Goal: Book appointment/travel/reservation

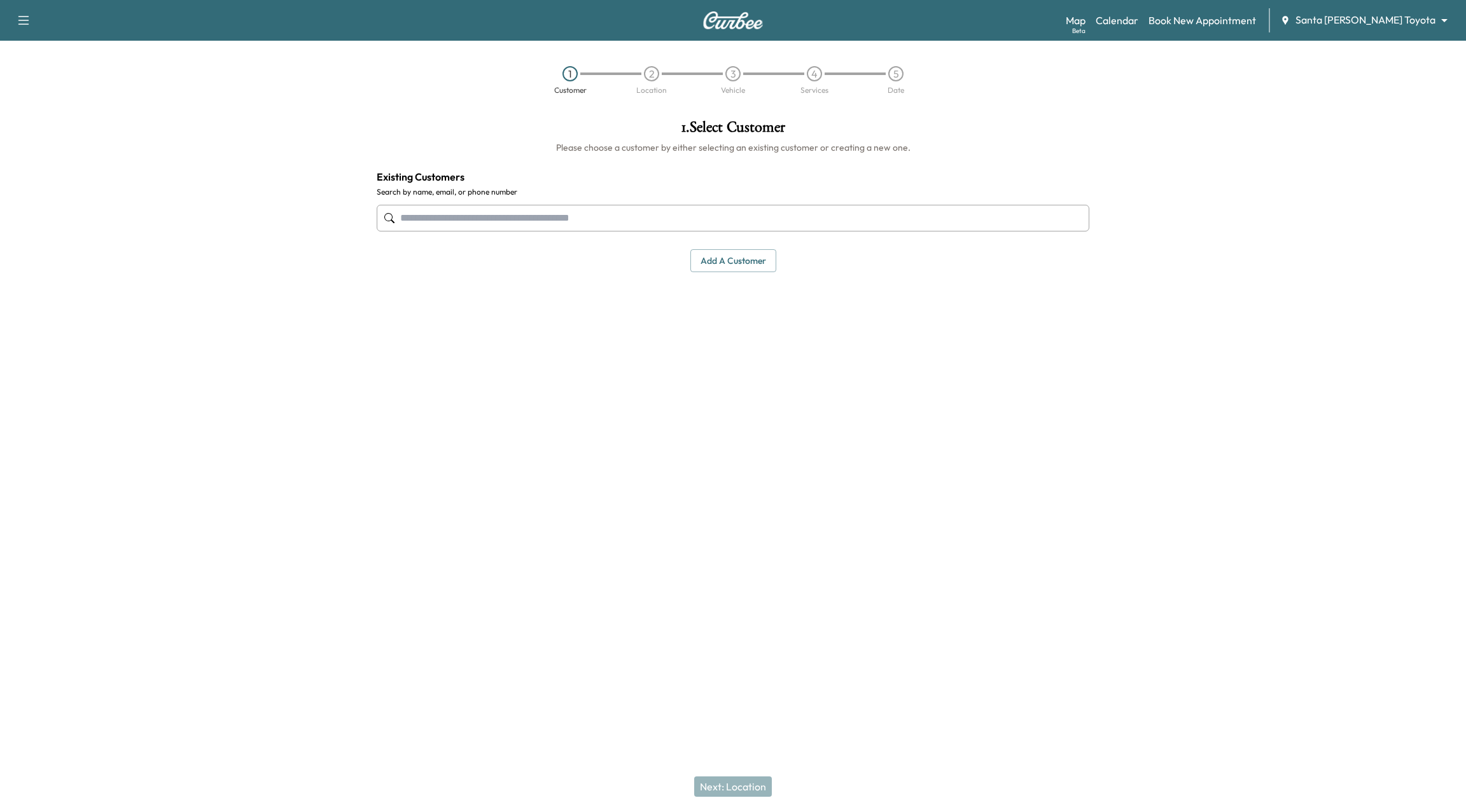
click at [1393, 24] on body "Support Log Out Map Beta Calendar Book New Appointment Santa Margarita Toyota *…" at bounding box center [733, 406] width 1466 height 812
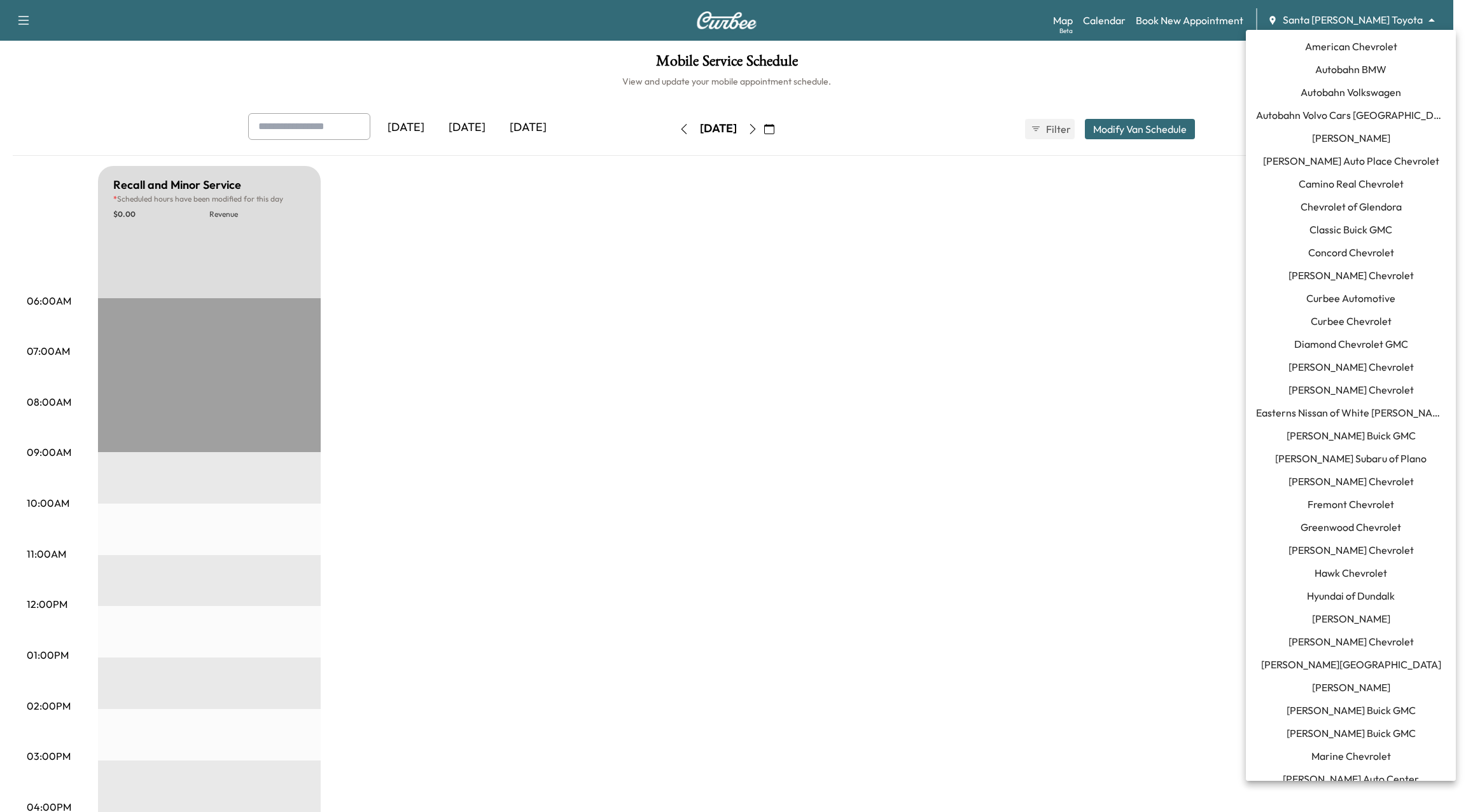
click at [1434, 15] on body "Support Log Out Map Beta Calendar Book New Appointment Santa Margarita Toyota *…" at bounding box center [733, 406] width 1466 height 812
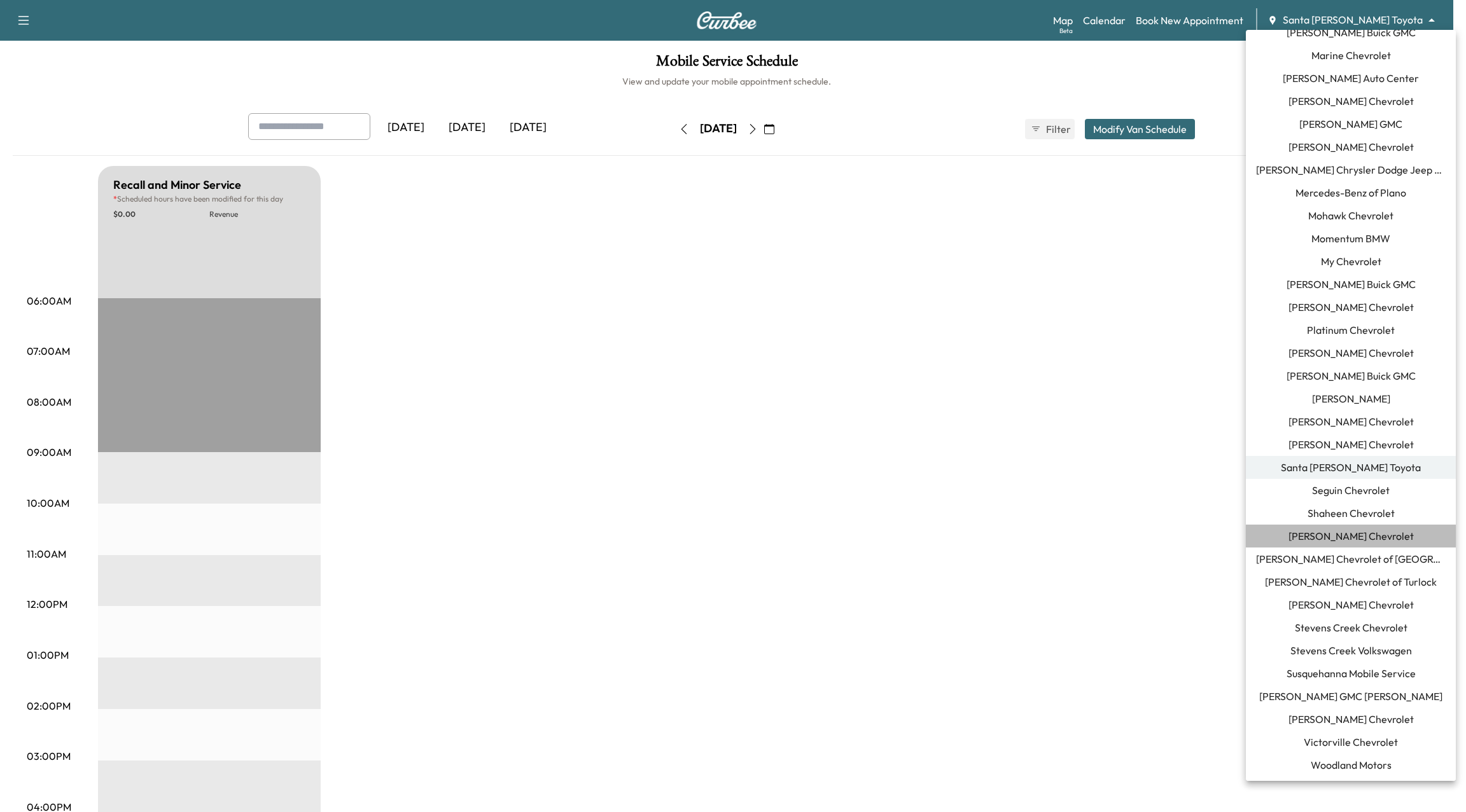
click at [1362, 531] on span "Sherman Chevrolet" at bounding box center [1351, 536] width 125 height 15
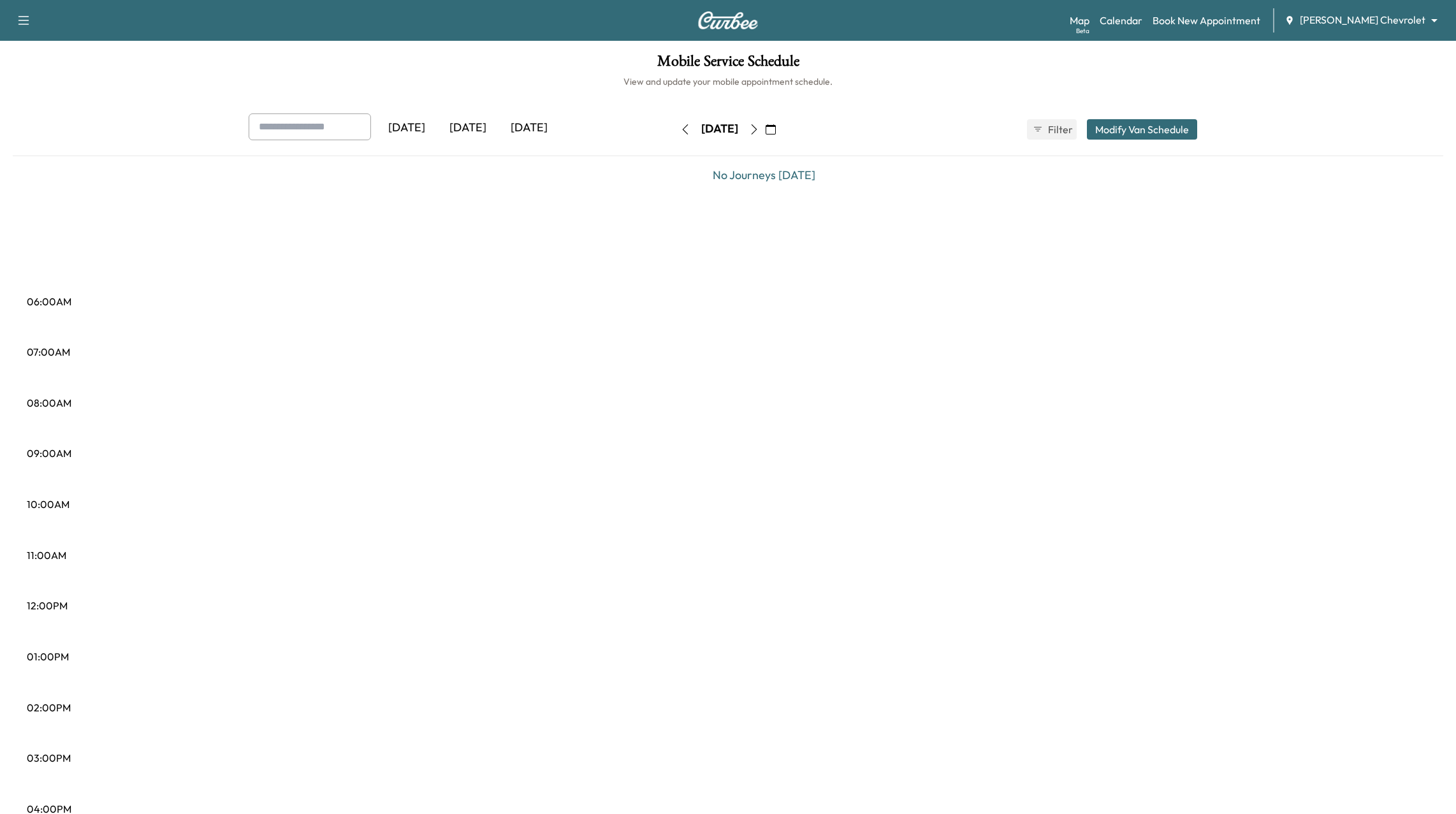
click at [1306, 84] on h6 "View and update your mobile appointment schedule." at bounding box center [728, 81] width 1431 height 13
click at [1057, 131] on span "Filter" at bounding box center [1059, 130] width 23 height 15
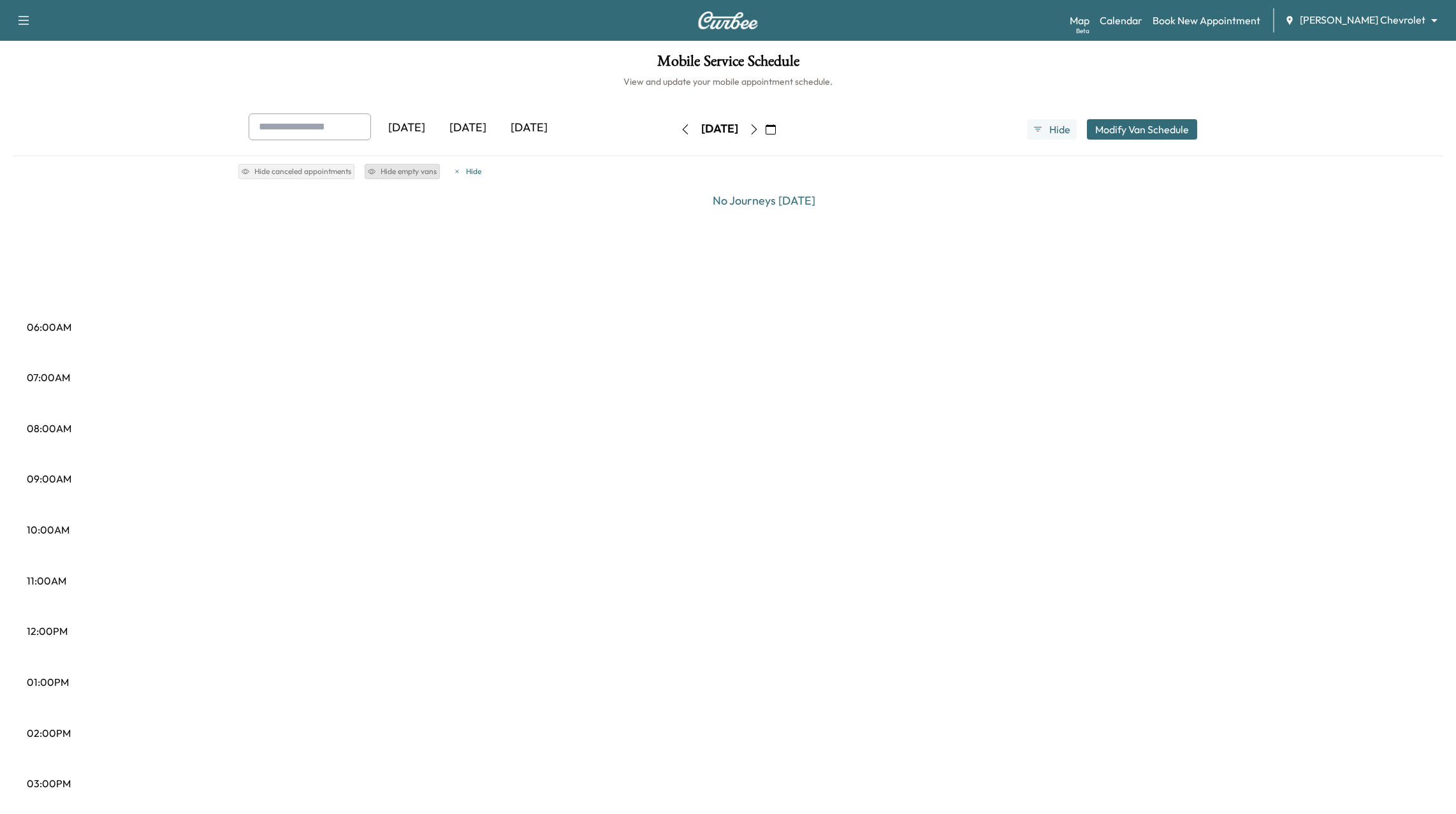
click at [408, 173] on button "Hide empty vans" at bounding box center [402, 172] width 75 height 15
click at [467, 166] on button "Hide" at bounding box center [467, 172] width 34 height 15
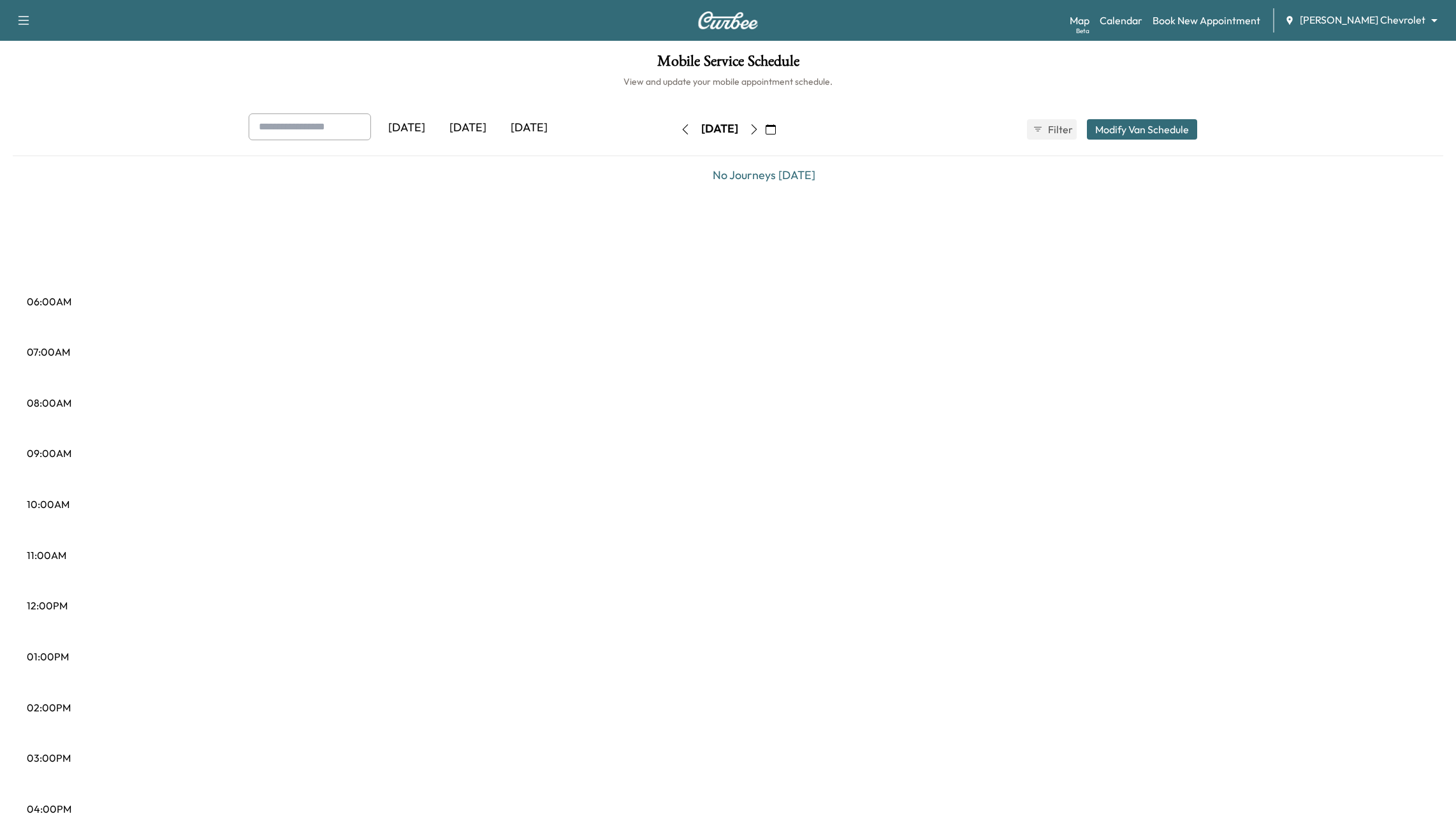
click at [781, 117] on div "Tuesday, August 26 August 2025 S M T W T F S 27 28 29 30 31 1 2 3 4 5 6 7 8 9 1…" at bounding box center [728, 129] width 107 height 41
click at [760, 125] on icon "button" at bounding box center [754, 130] width 10 height 10
click at [760, 126] on icon "button" at bounding box center [754, 130] width 10 height 10
click at [1255, 19] on link "Book New Appointment" at bounding box center [1207, 20] width 108 height 15
